Goal: Transaction & Acquisition: Purchase product/service

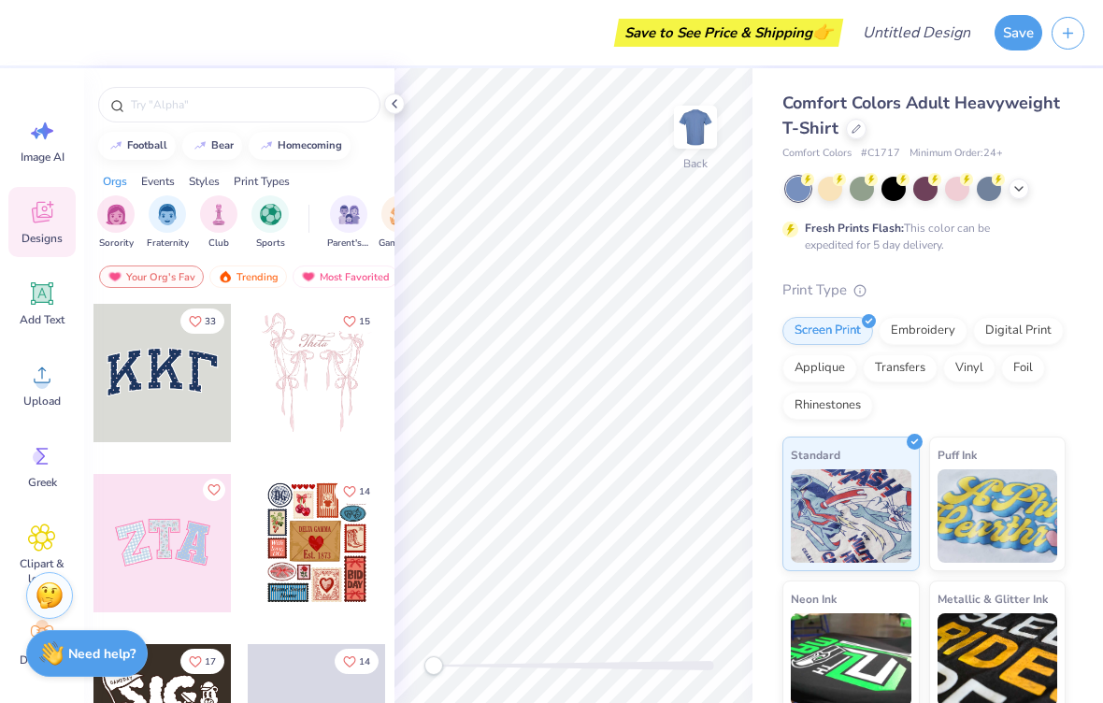
click at [157, 392] on div at bounding box center [162, 373] width 138 height 138
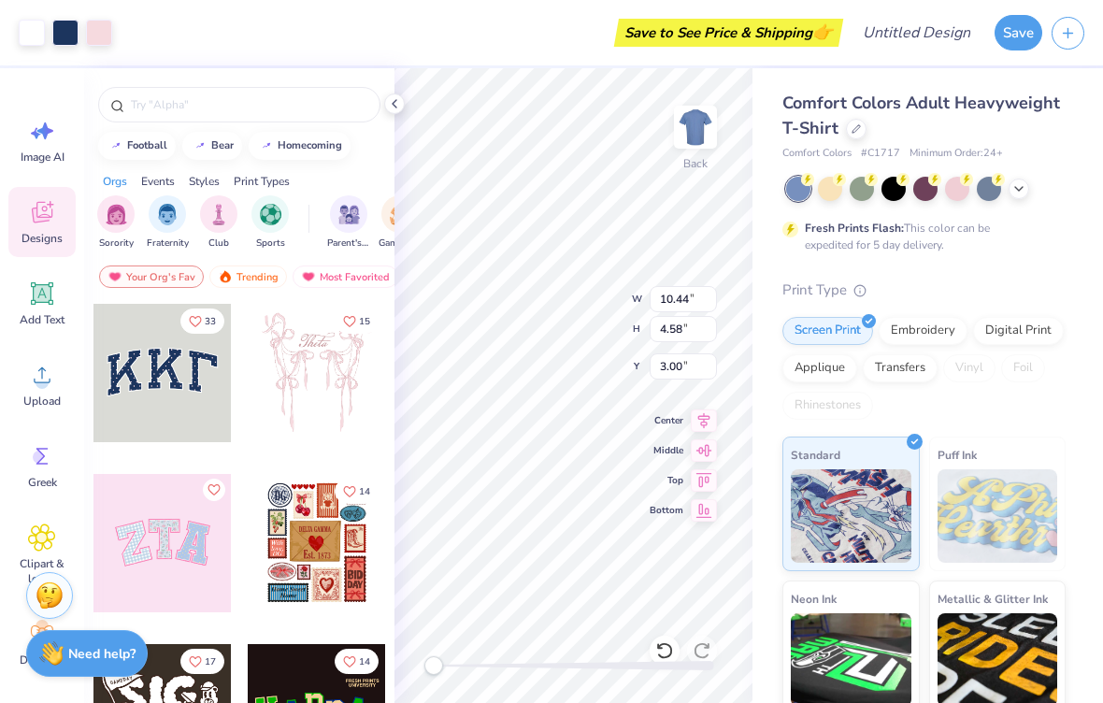
click at [377, 318] on button "15" at bounding box center [357, 320] width 44 height 25
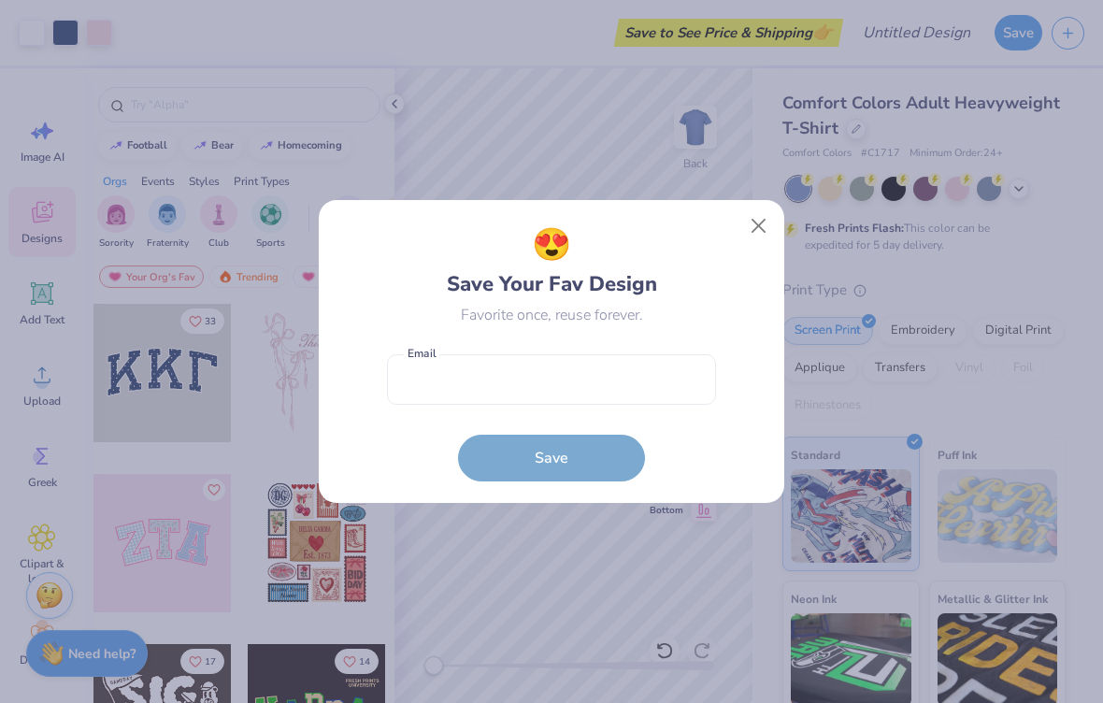
click at [771, 218] on button "Close" at bounding box center [759, 226] width 36 height 36
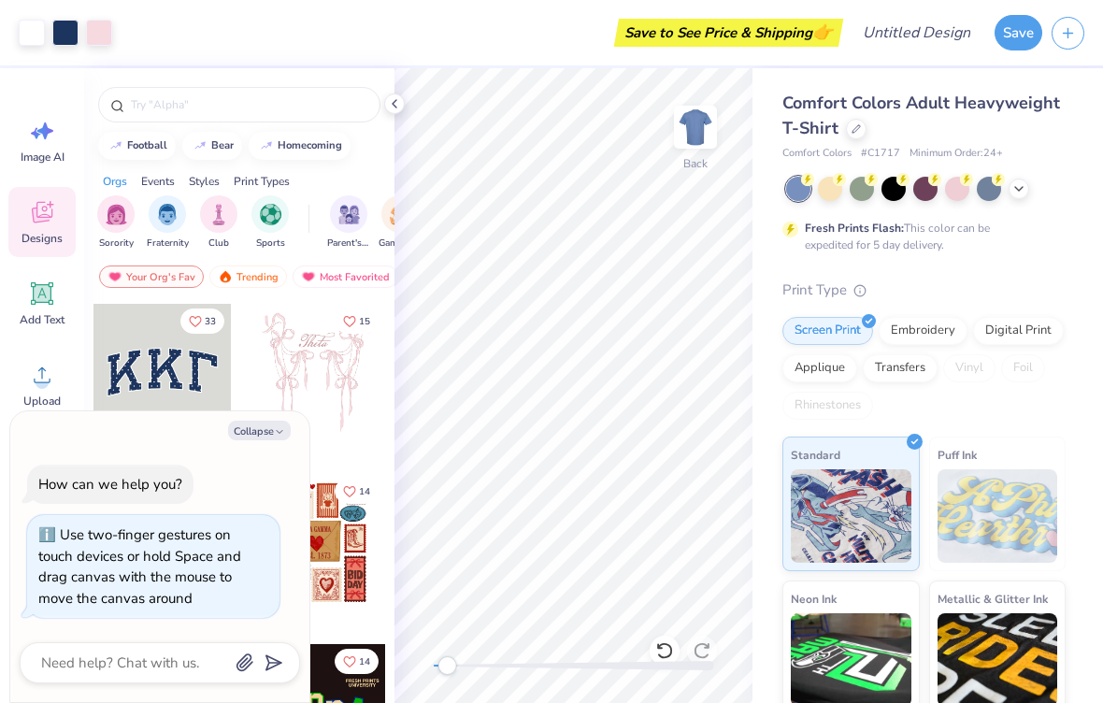
click at [835, 200] on div "Fresh Prints Flash: This color can be expedited for 5 day delivery." at bounding box center [923, 215] width 283 height 77
click at [849, 182] on div at bounding box center [861, 189] width 24 height 24
click at [304, 363] on div at bounding box center [317, 373] width 138 height 138
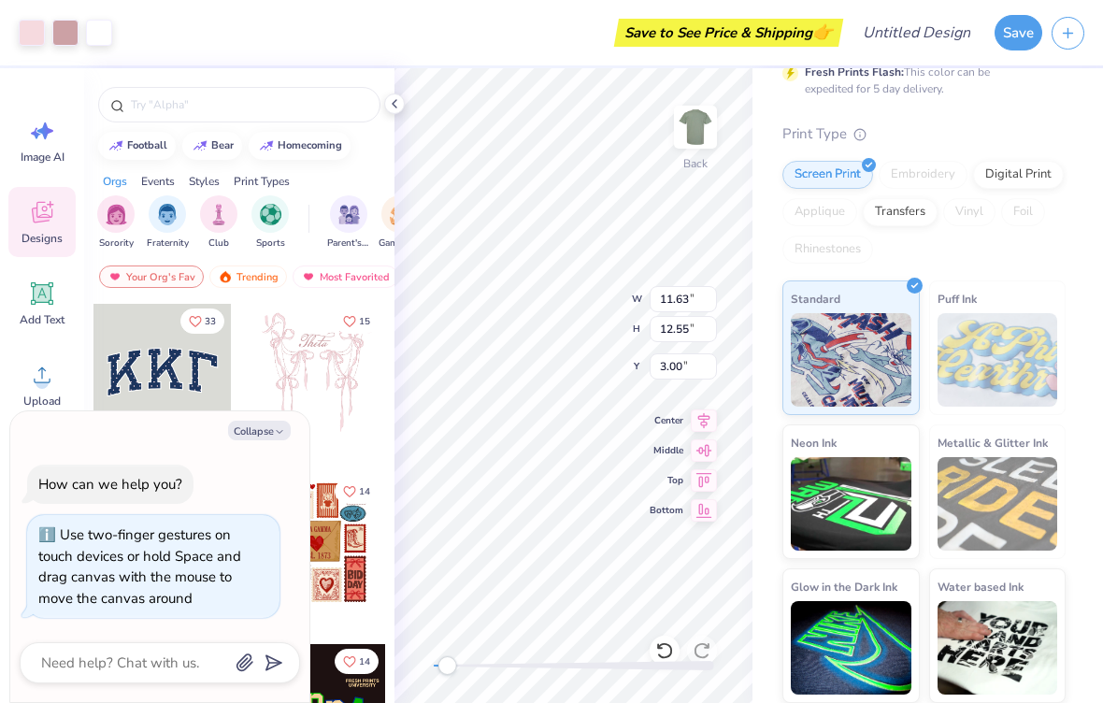
scroll to position [155, 0]
click at [984, 363] on img at bounding box center [997, 360] width 121 height 93
click at [820, 340] on img at bounding box center [850, 360] width 121 height 93
click at [829, 357] on img at bounding box center [850, 360] width 121 height 93
click at [956, 324] on img at bounding box center [997, 360] width 121 height 93
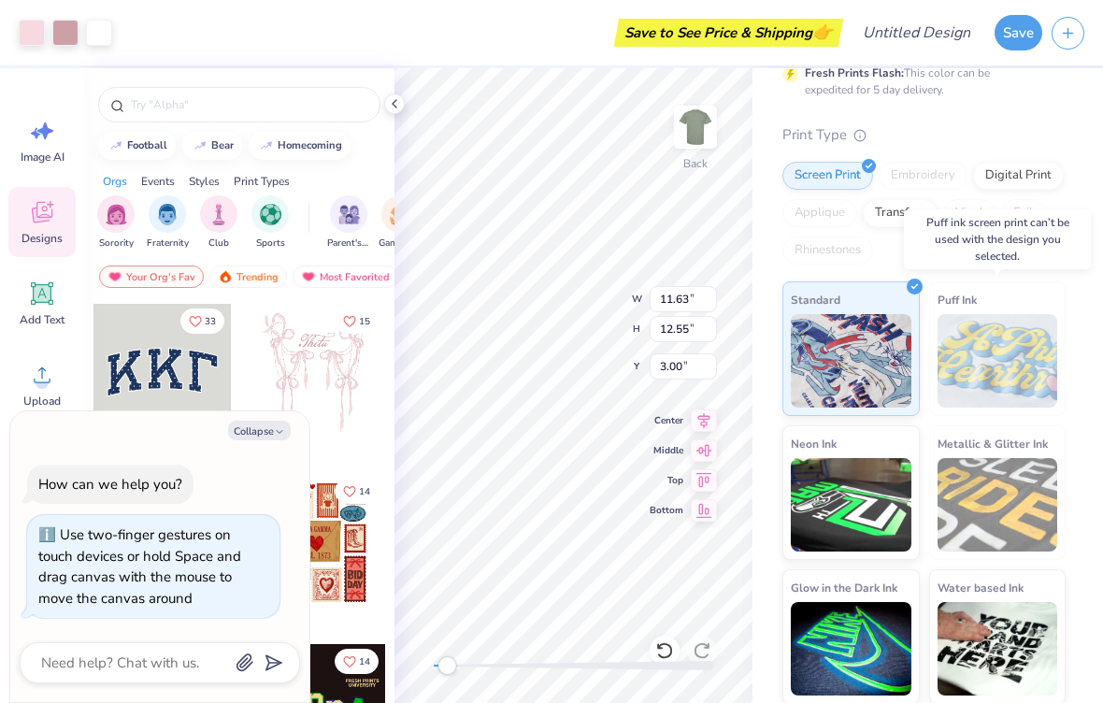
click at [965, 355] on img at bounding box center [997, 360] width 121 height 93
click at [974, 367] on img at bounding box center [997, 360] width 121 height 93
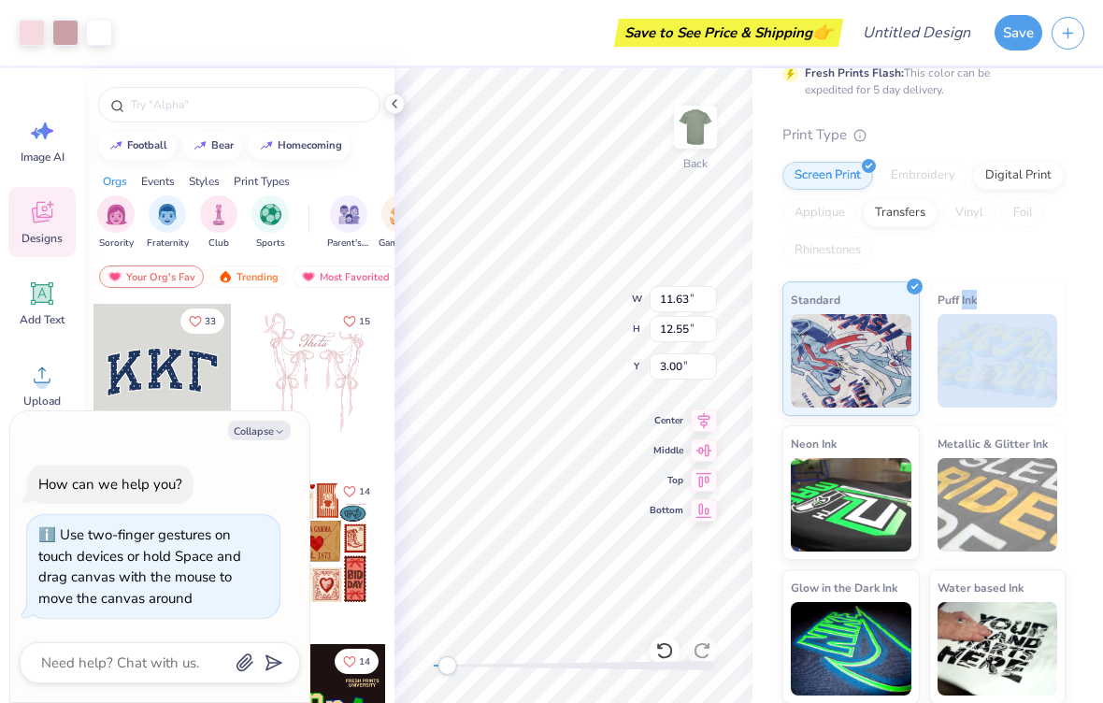
click at [210, 213] on img "filter for Club" at bounding box center [218, 214] width 21 height 21
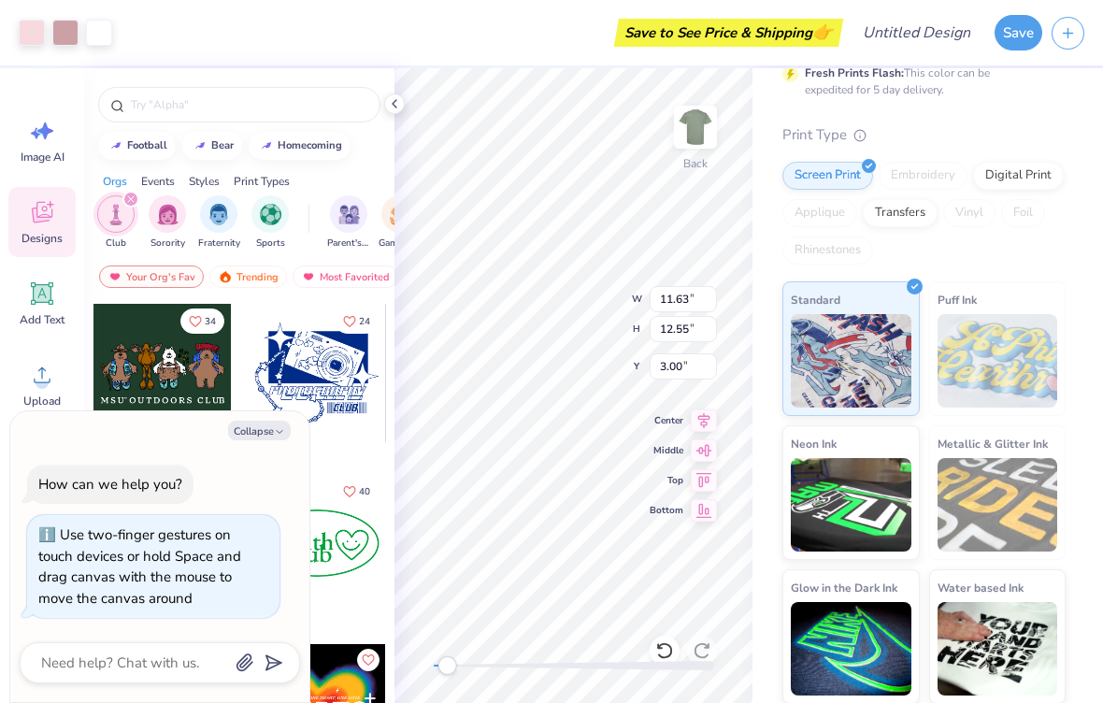
click at [239, 224] on div "Fraternity" at bounding box center [219, 222] width 42 height 55
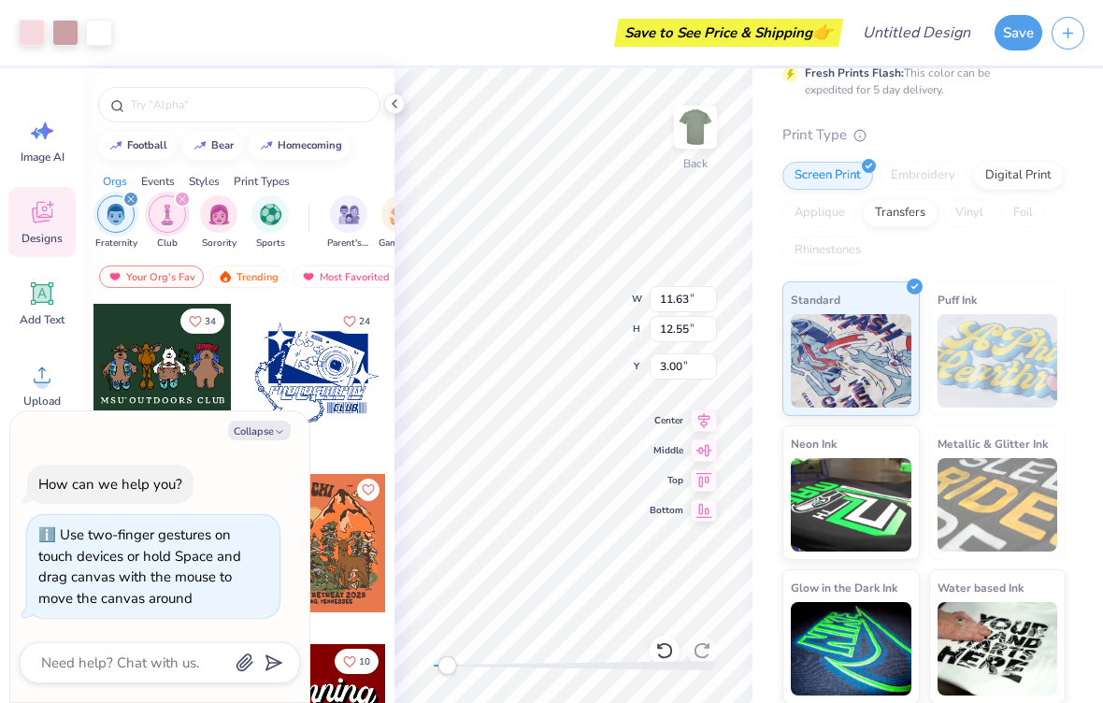
click at [275, 219] on img "filter for Sports" at bounding box center [270, 214] width 21 height 21
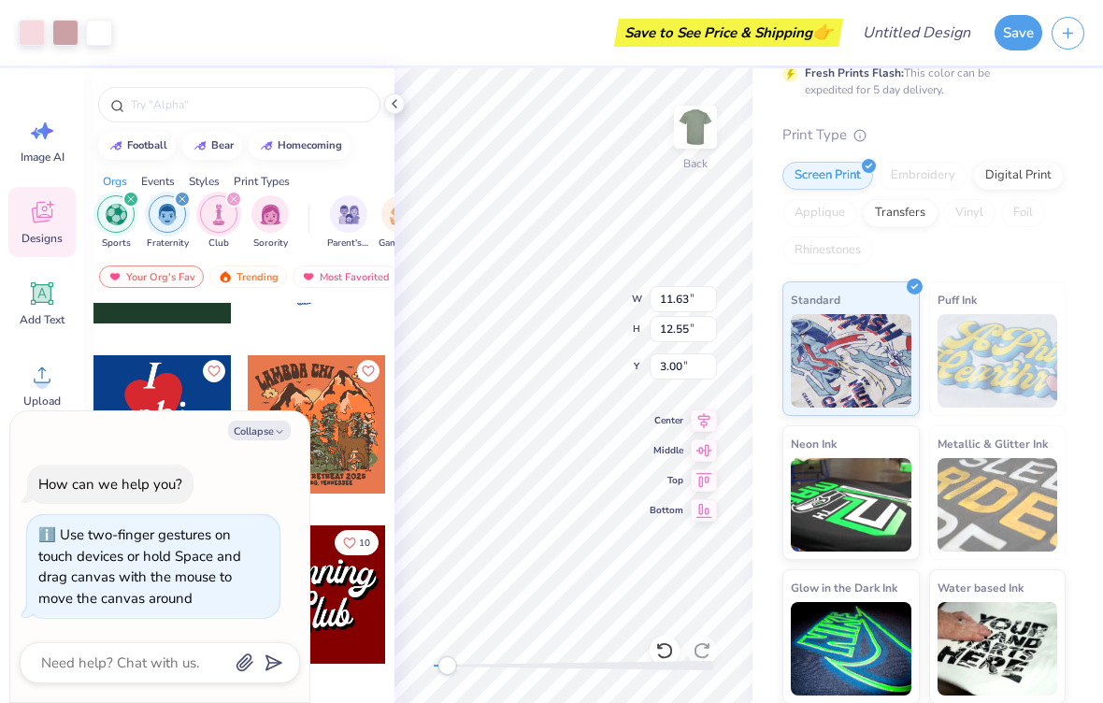
scroll to position [143, 0]
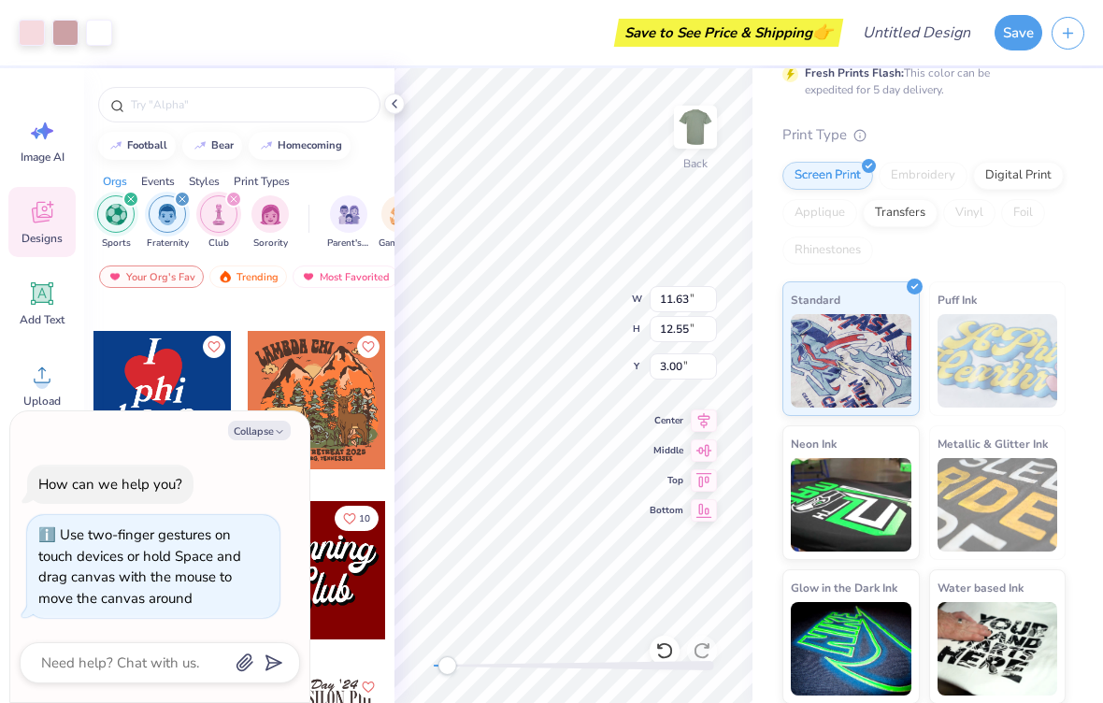
click at [182, 203] on icon "filter for Fraternity" at bounding box center [181, 198] width 7 height 7
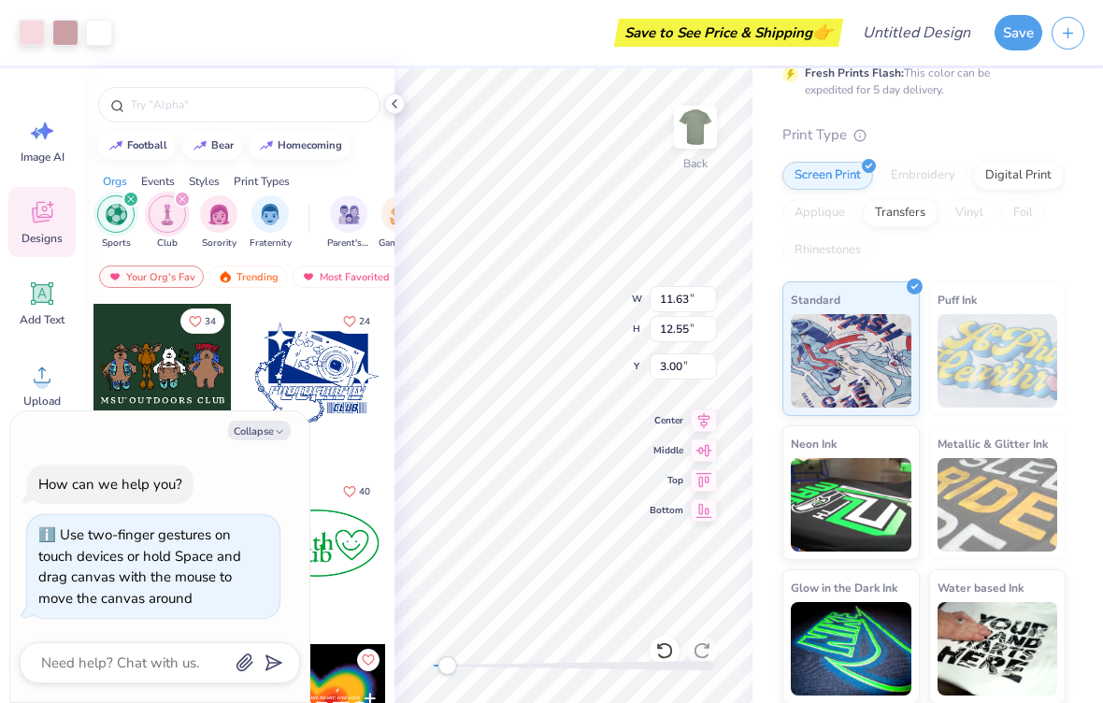
click at [187, 197] on div "filter for Club" at bounding box center [182, 199] width 17 height 17
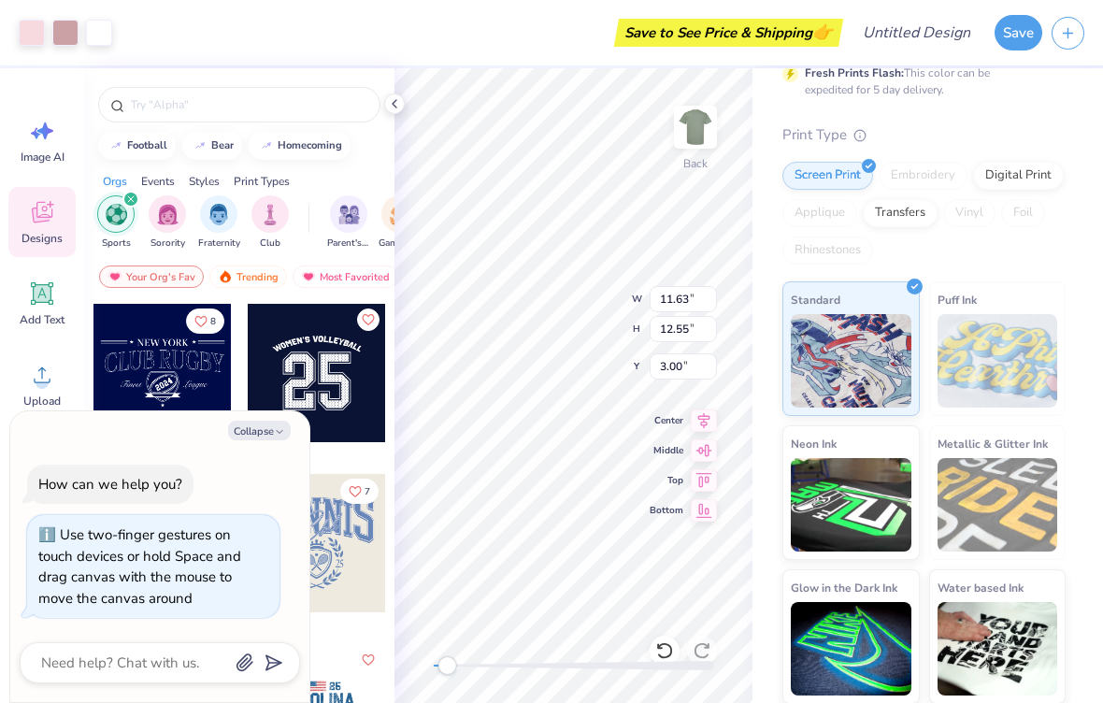
click at [243, 434] on button "Collapse" at bounding box center [259, 430] width 63 height 20
type textarea "x"
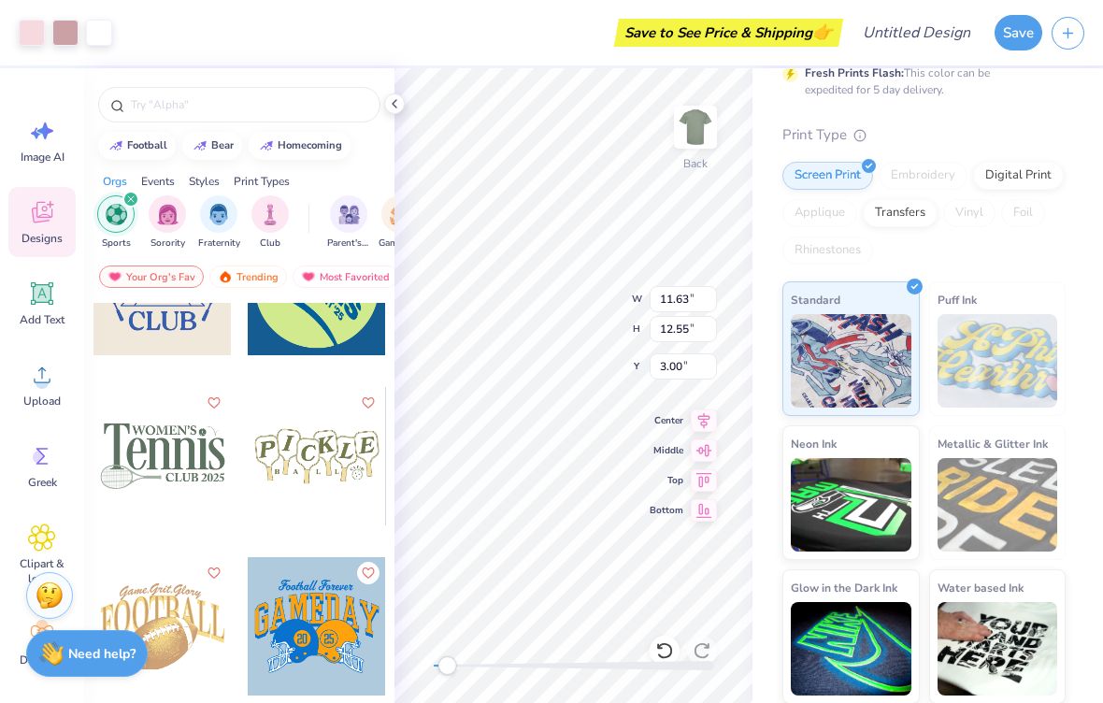
scroll to position [4340, 0]
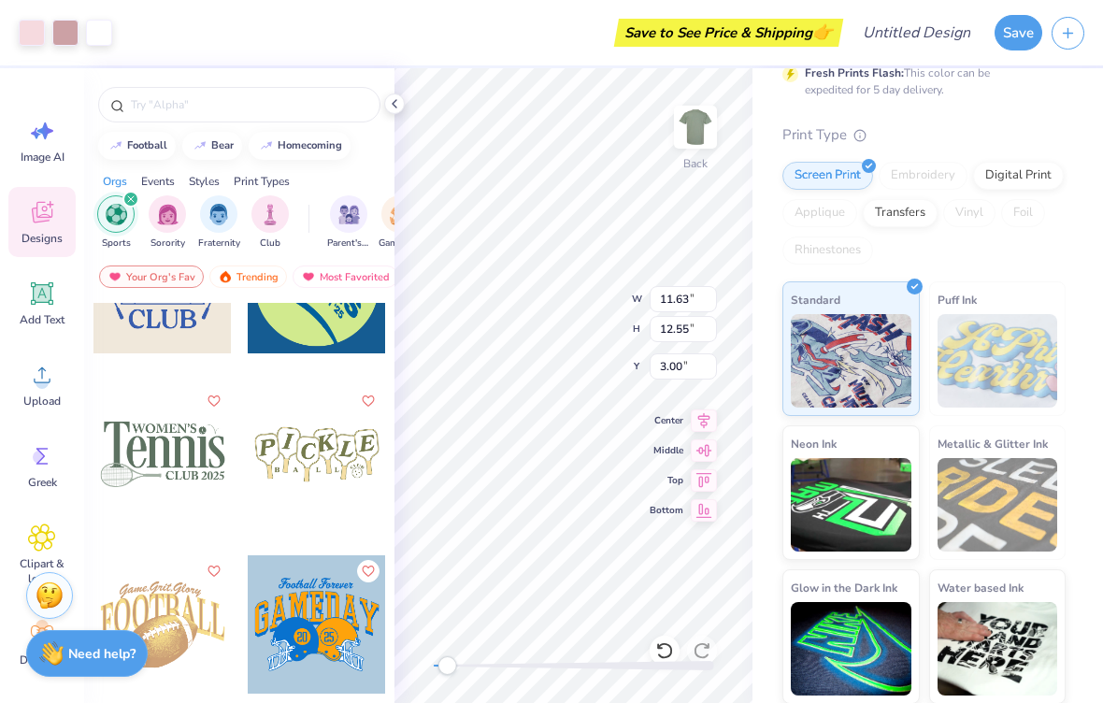
click at [246, 272] on div "Trending" at bounding box center [248, 276] width 78 height 22
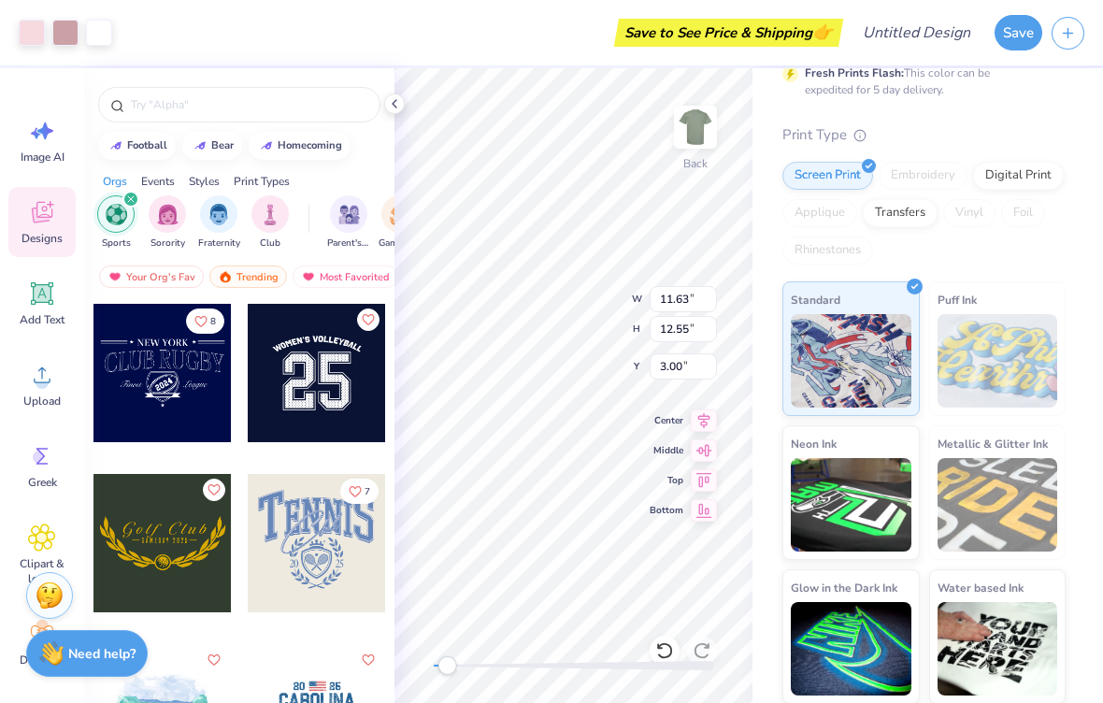
type input "8.55"
